Goal: Information Seeking & Learning: Get advice/opinions

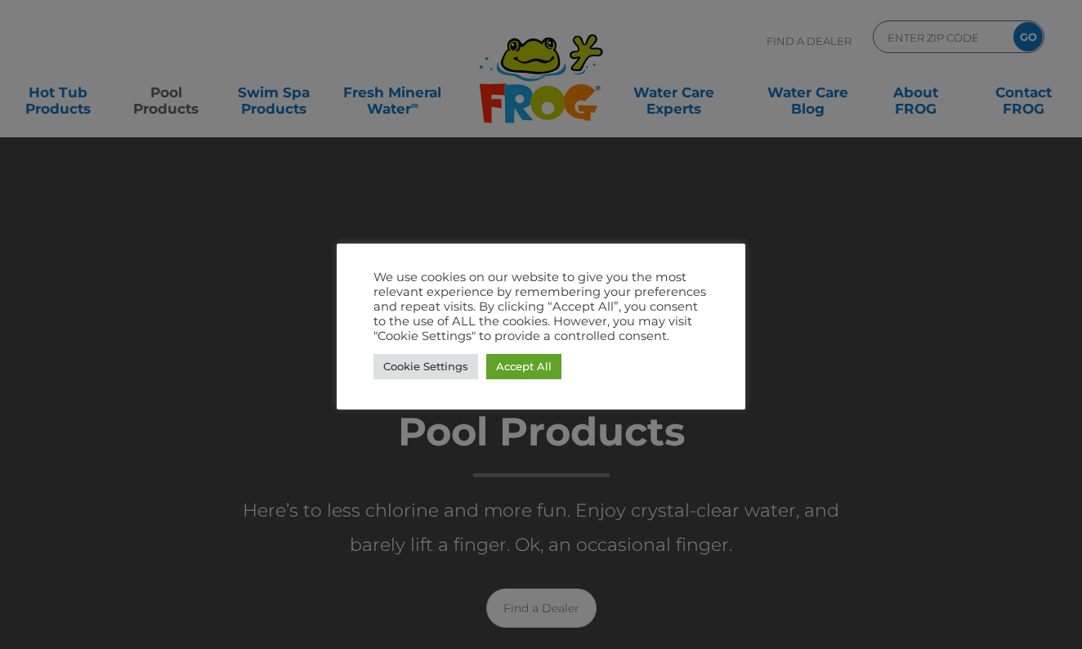
click at [931, 145] on div at bounding box center [541, 324] width 1082 height 649
click at [443, 372] on link "Cookie Settings" at bounding box center [425, 366] width 105 height 25
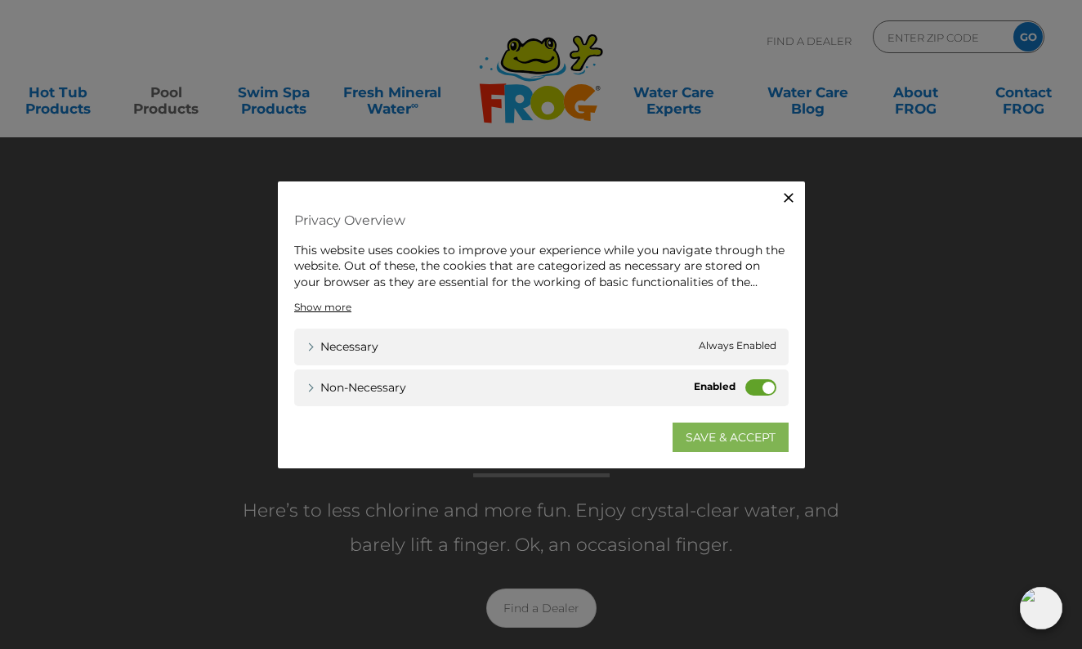
click at [763, 435] on link "SAVE & ACCEPT" at bounding box center [730, 436] width 116 height 29
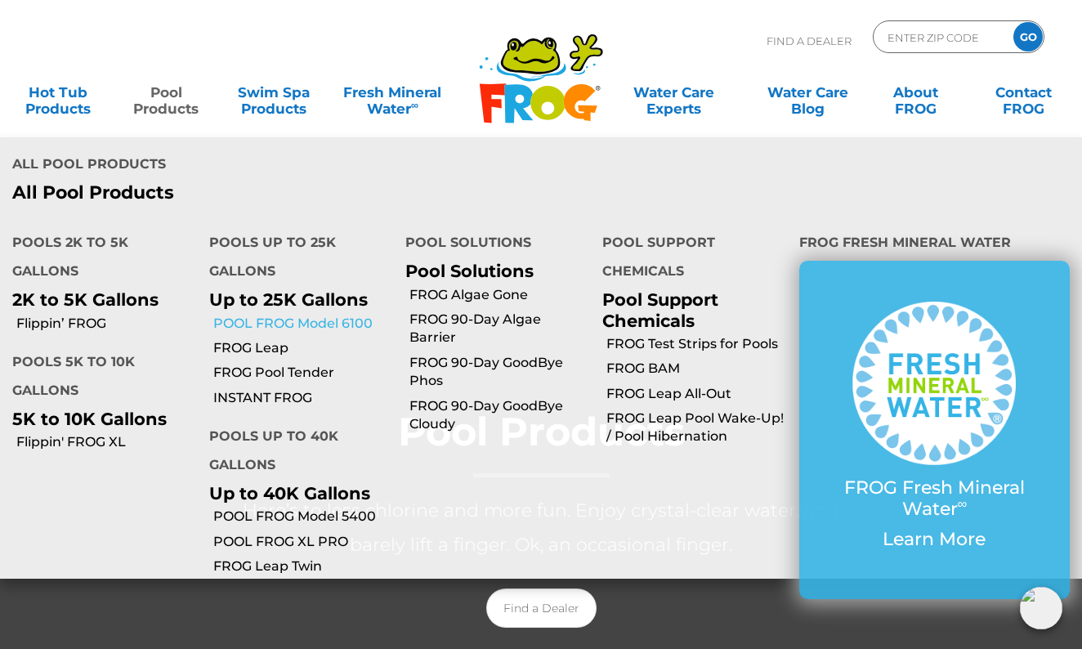
click at [263, 315] on link "POOL FROG Model 6100" at bounding box center [303, 324] width 181 height 18
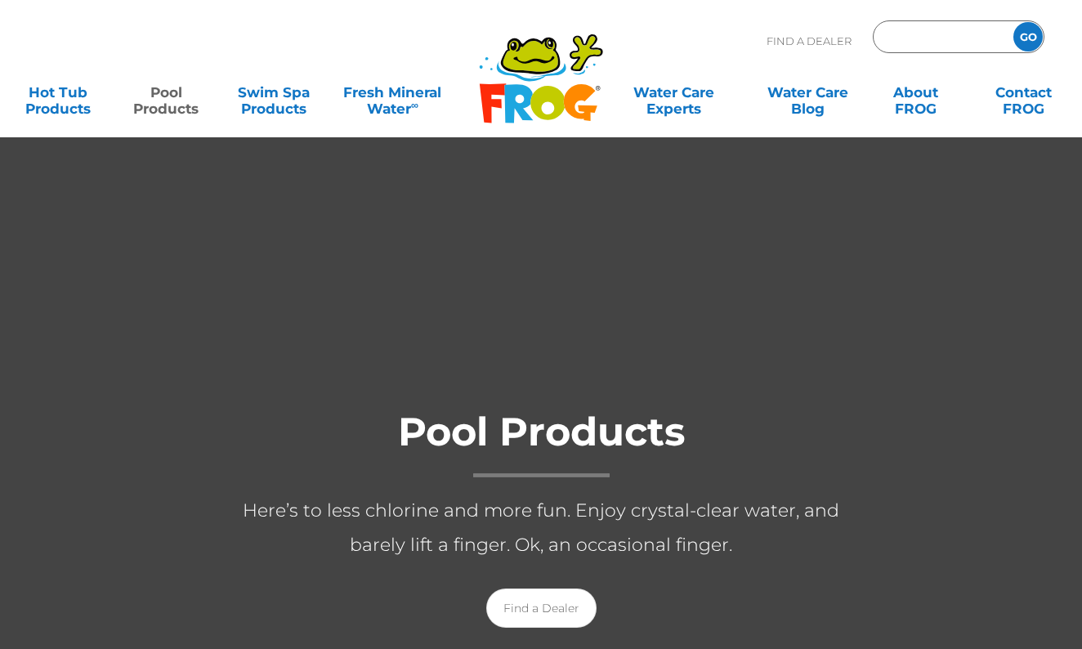
click at [943, 37] on input "Zip Code Form" at bounding box center [941, 37] width 110 height 24
type input "ENTER ZIP CODE"
click at [875, 276] on div at bounding box center [541, 533] width 1082 height 795
click at [929, 24] on div "ENTER ZIP CODE GO" at bounding box center [959, 36] width 172 height 33
click at [931, 43] on input "Zip Code Form" at bounding box center [941, 37] width 110 height 24
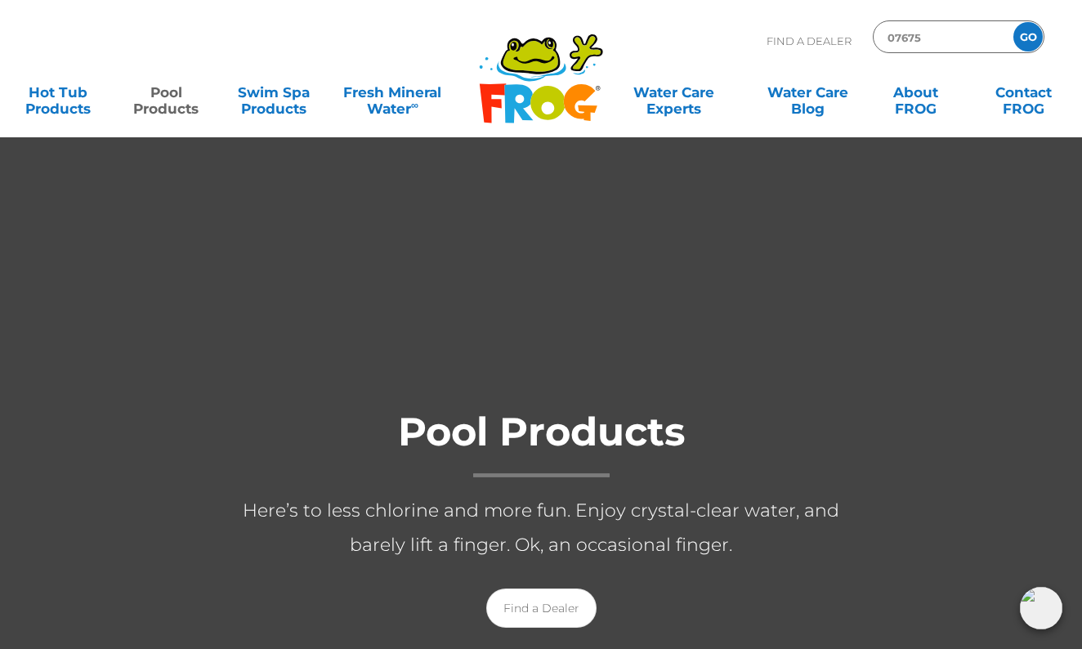
type input "07675"
click at [1028, 37] on input "GO" at bounding box center [1027, 36] width 29 height 29
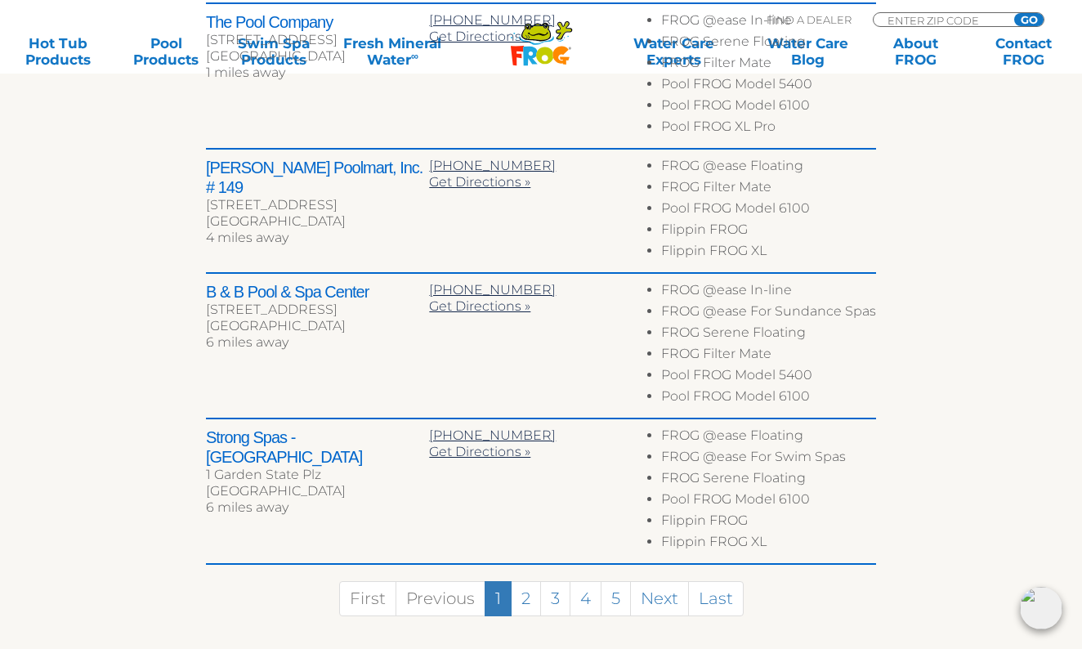
scroll to position [868, 0]
click at [527, 595] on link "2" at bounding box center [526, 598] width 30 height 35
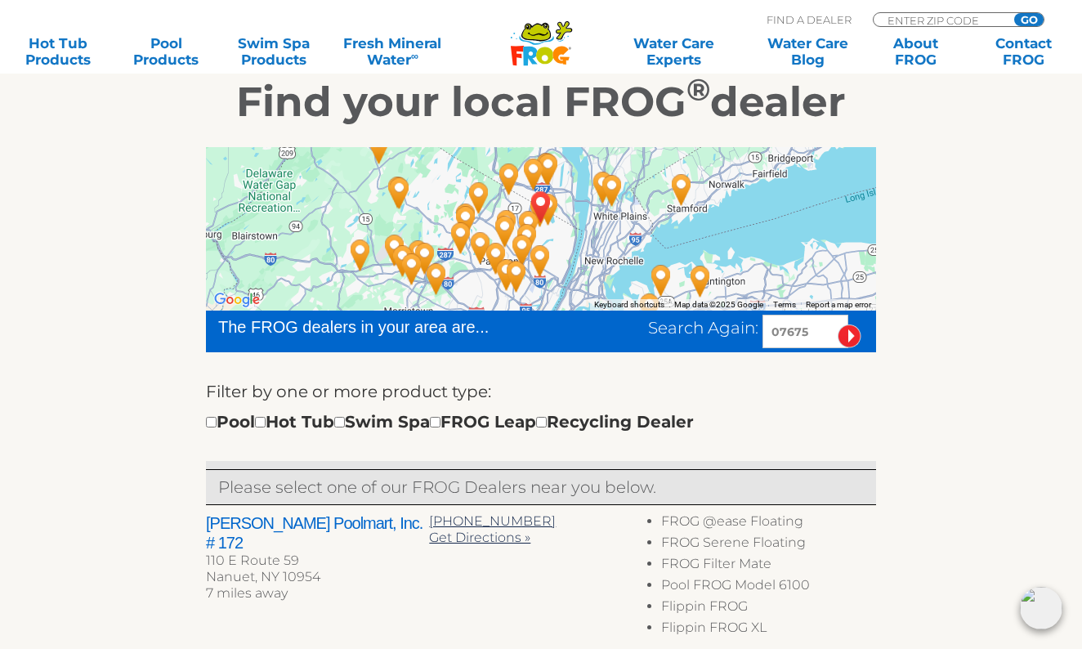
scroll to position [245, 0]
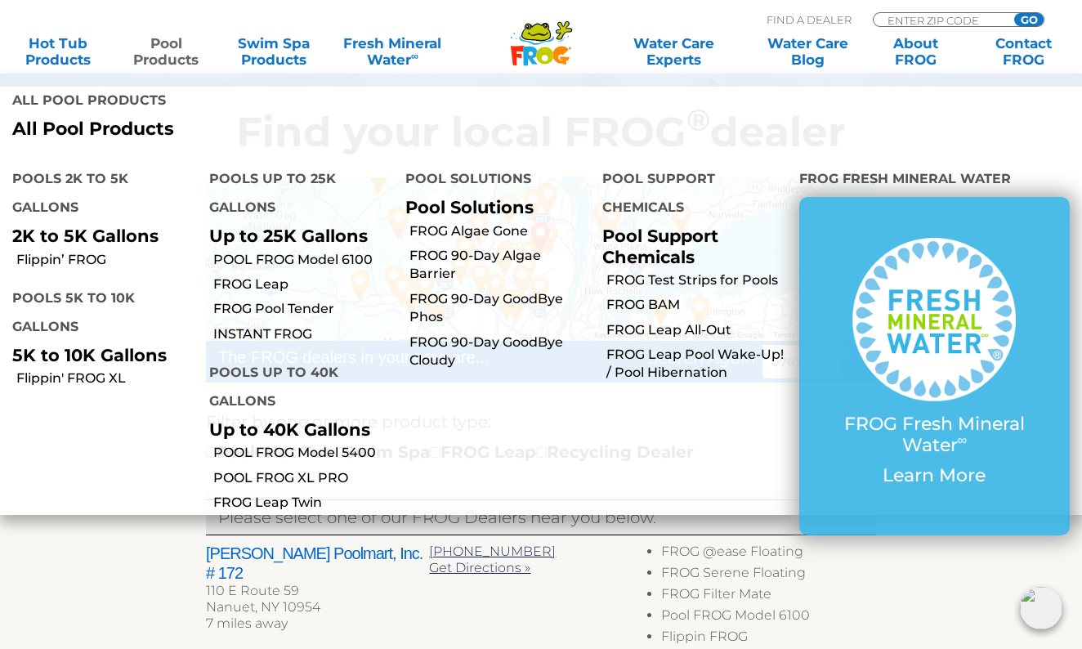
click at [234, 226] on p "Up to 25K Gallons" at bounding box center [295, 236] width 172 height 20
click at [277, 251] on link "POOL FROG Model 6100" at bounding box center [303, 260] width 181 height 18
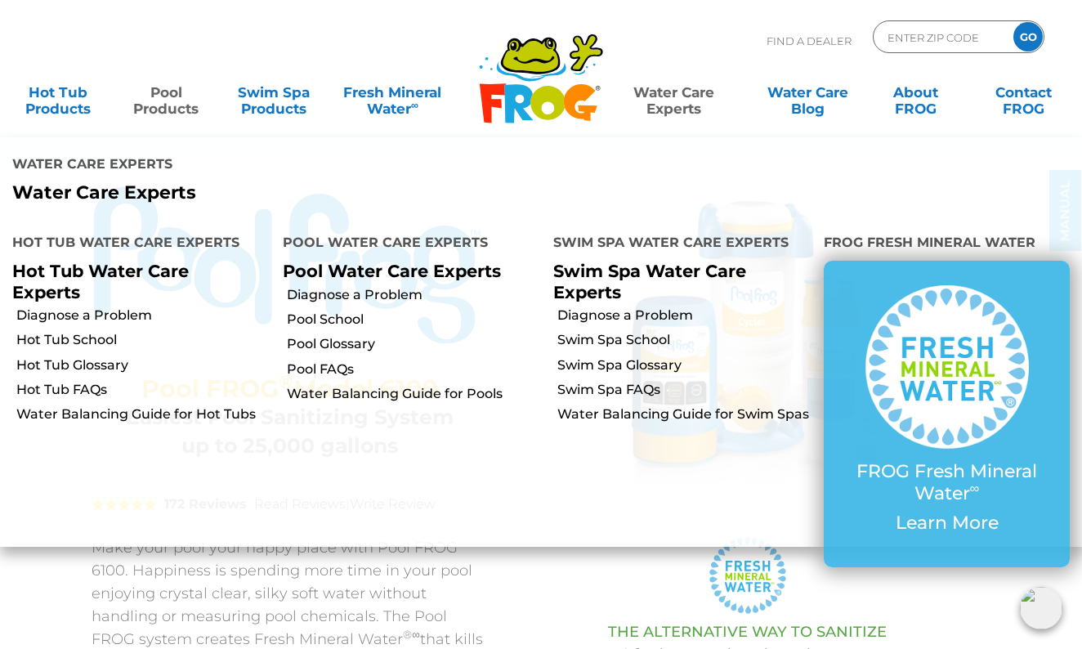
click at [558, 531] on div ".st220{fill:#FFFFFF;} .st221{fill:#7CC6EC;} .st222{fill:#3CB4E5;} .st223{fill:#…" at bounding box center [747, 599] width 437 height 168
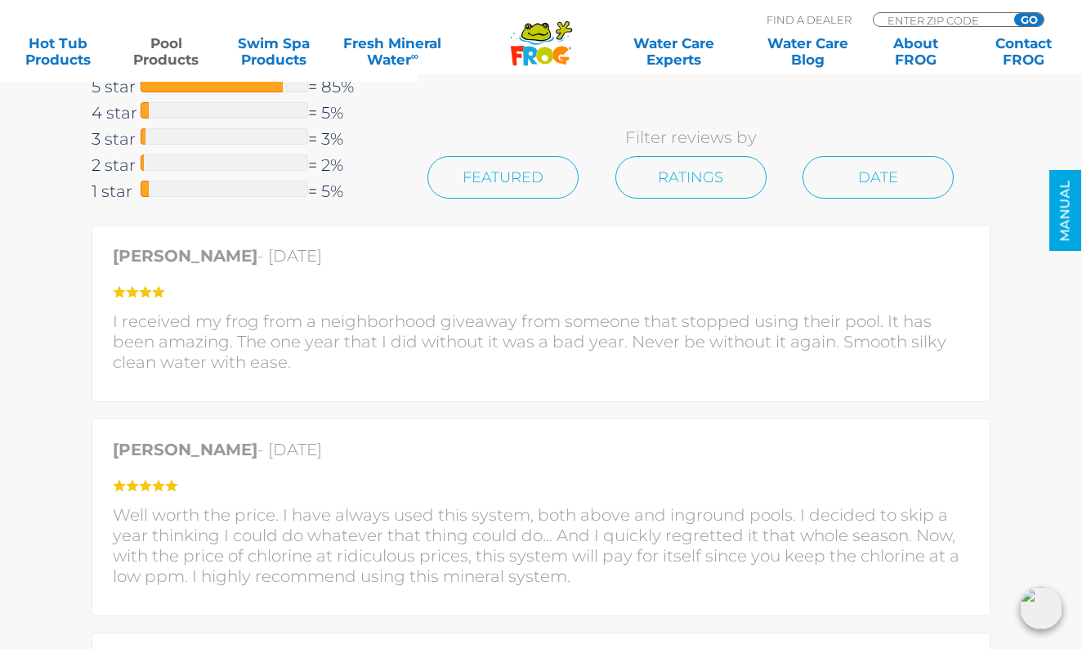
scroll to position [3512, 0]
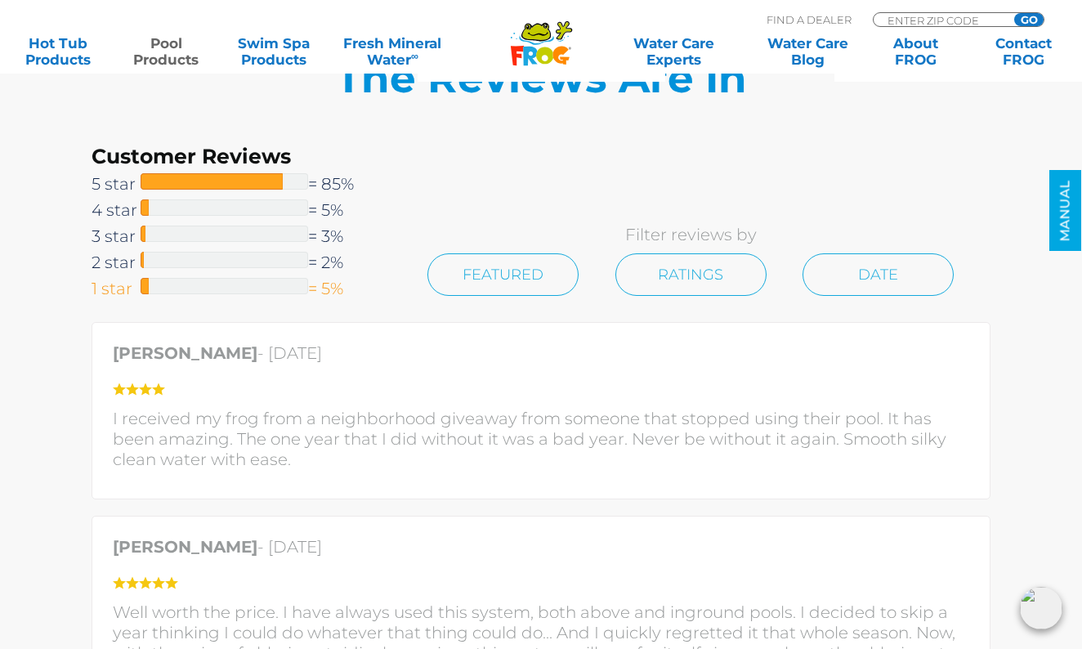
click at [115, 291] on span "1 star" at bounding box center [116, 288] width 49 height 26
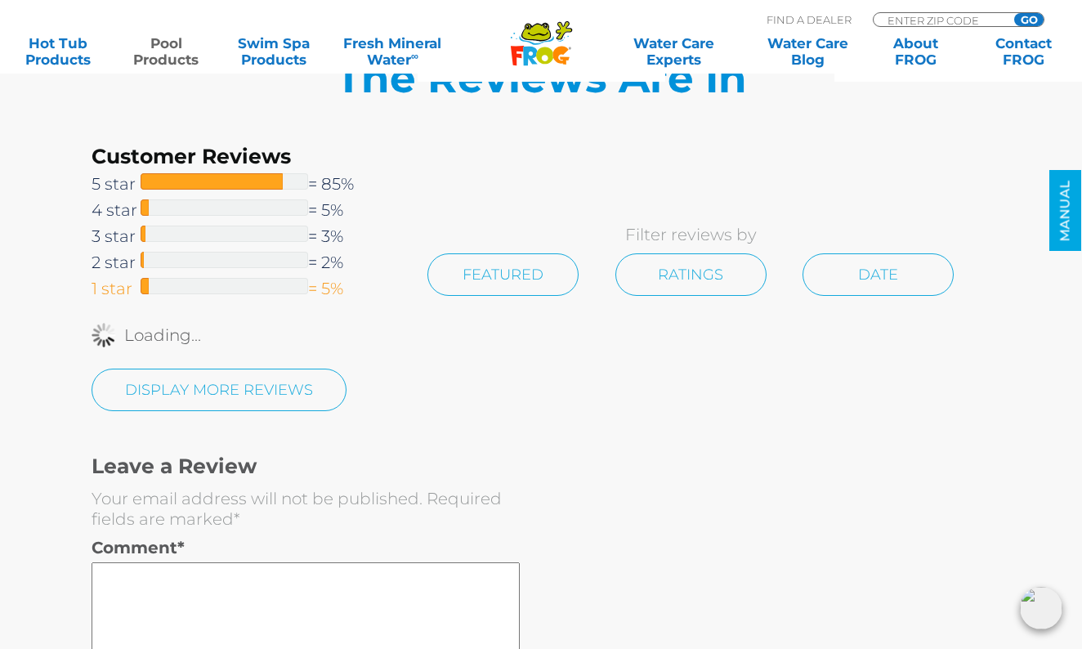
scroll to position [3654, 0]
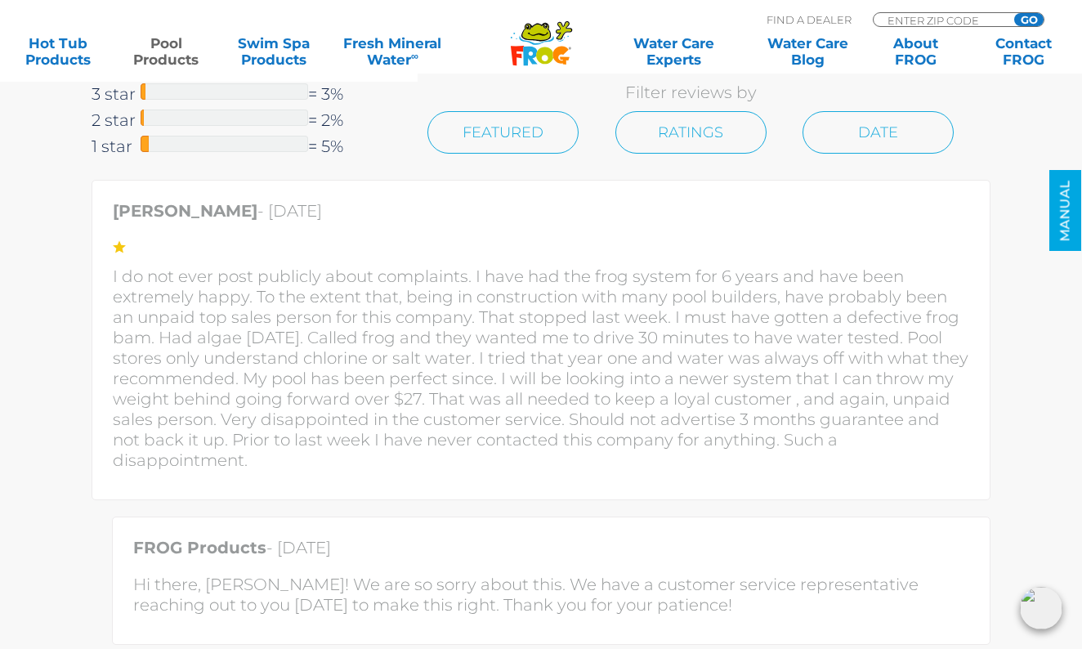
scroll to position [3512, 0]
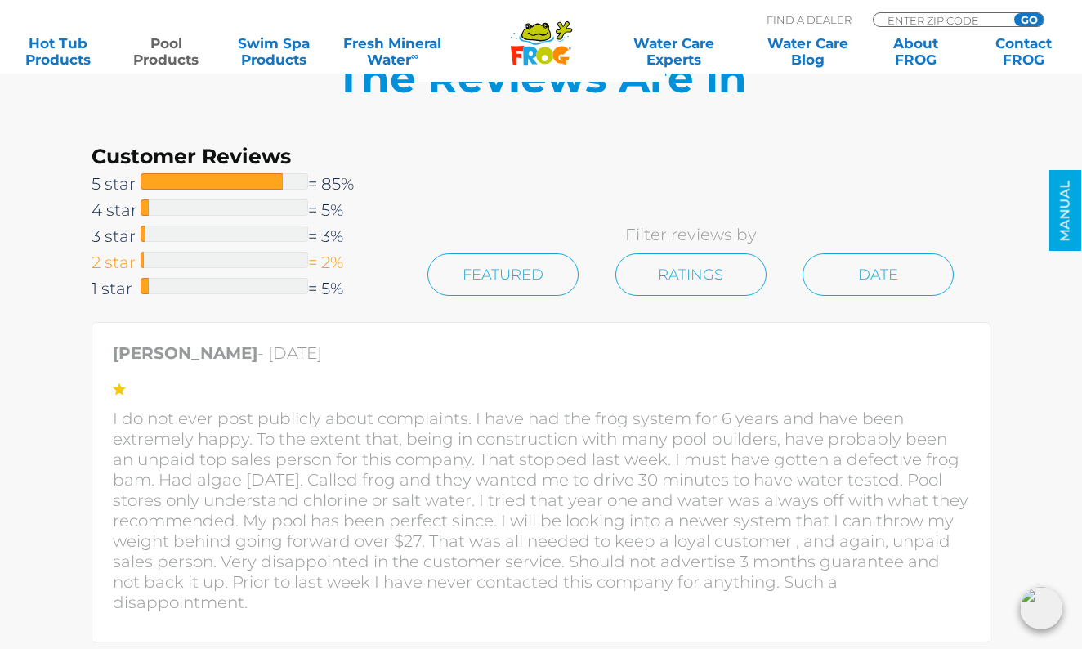
click at [137, 261] on span "2 star" at bounding box center [116, 262] width 49 height 26
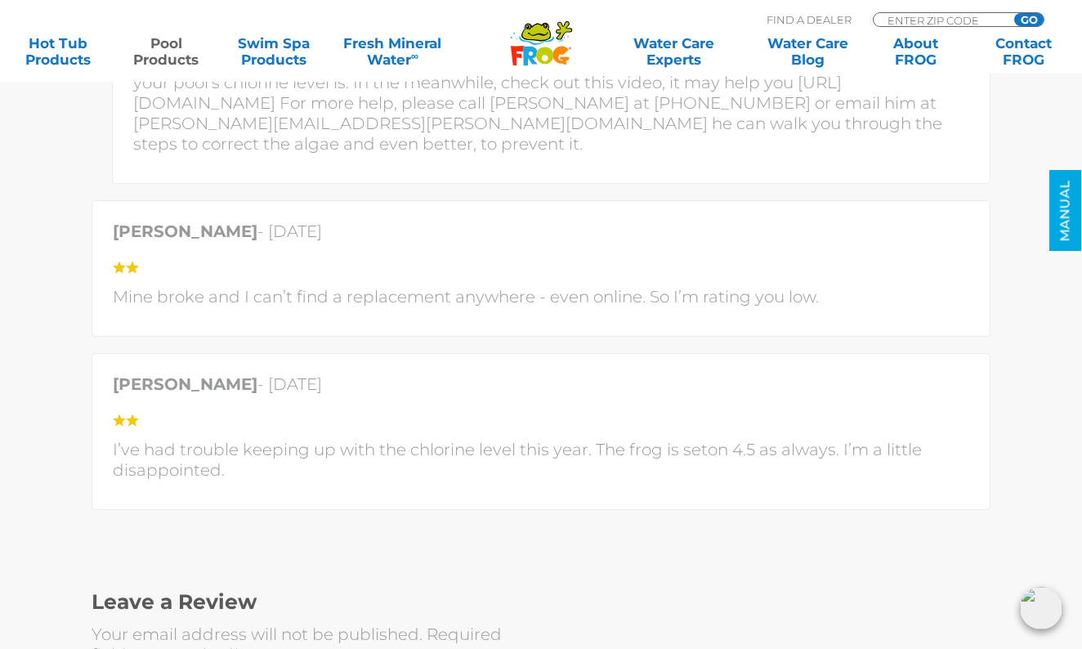
scroll to position [4056, 0]
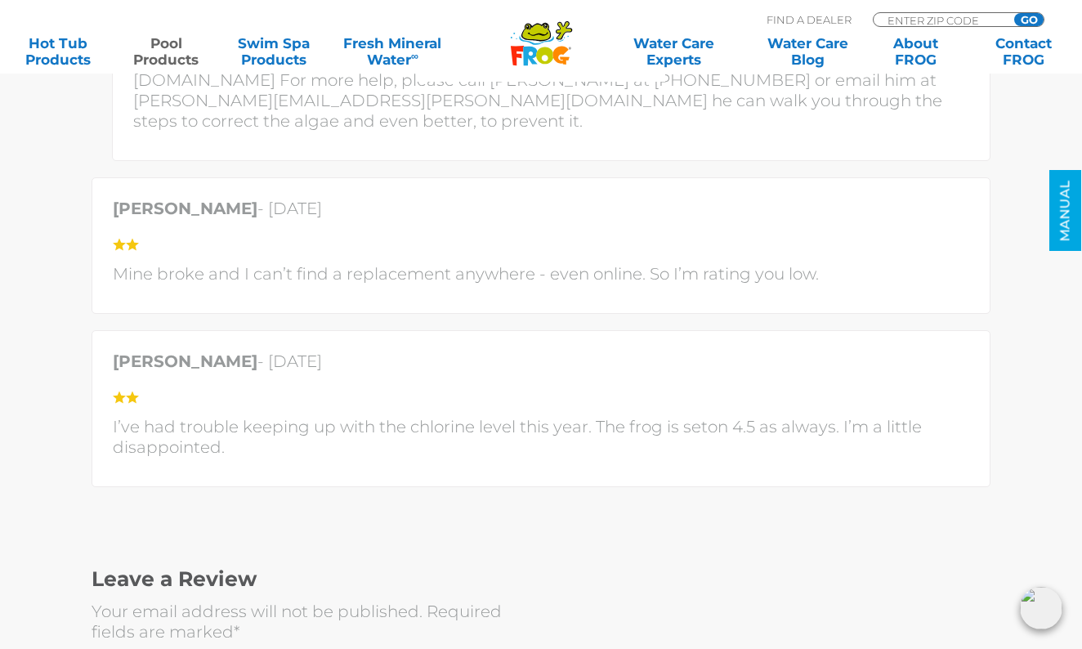
scroll to position [3512, 0]
